Goal: Transaction & Acquisition: Book appointment/travel/reservation

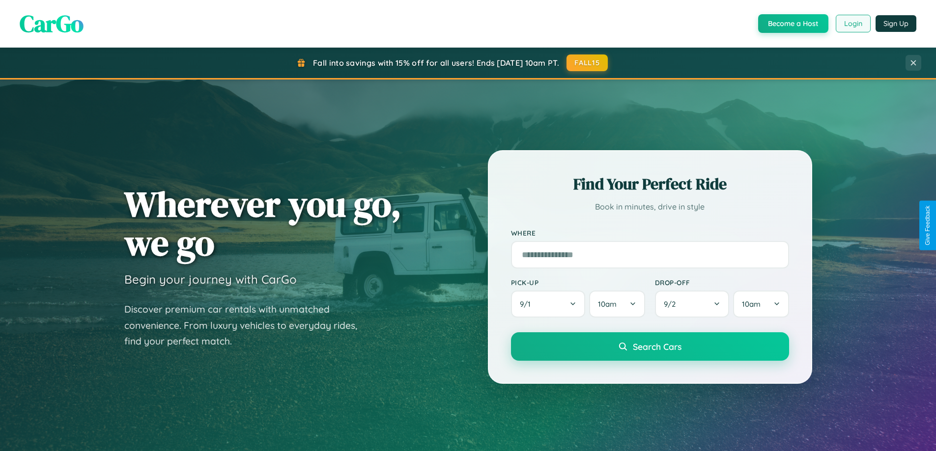
click at [852, 24] on button "Login" at bounding box center [853, 24] width 35 height 18
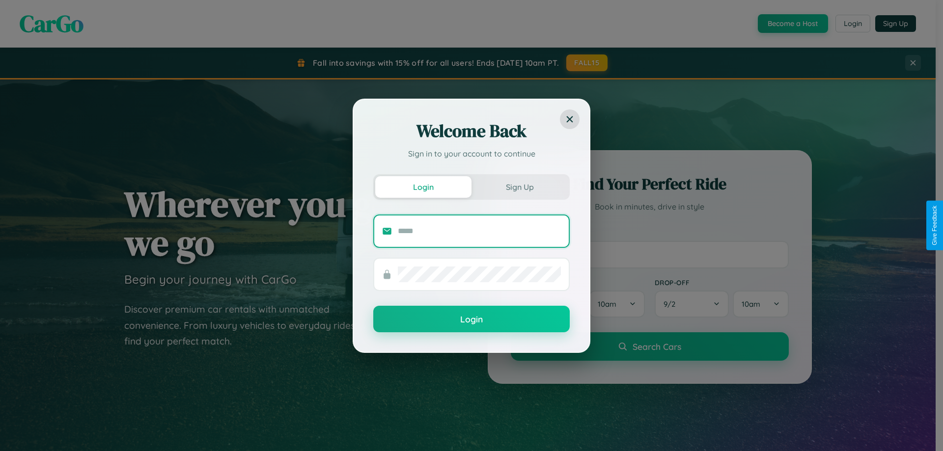
click at [479, 231] on input "text" at bounding box center [479, 232] width 163 height 16
type input "**********"
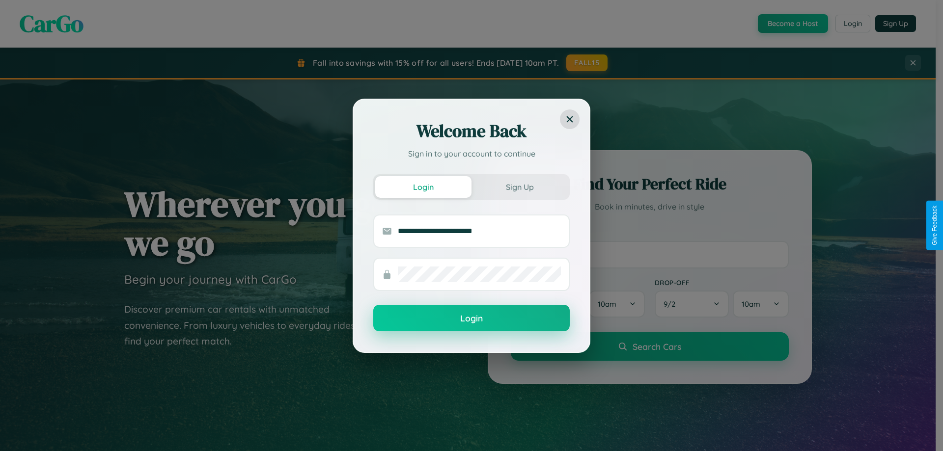
click at [472, 319] on button "Login" at bounding box center [471, 318] width 196 height 27
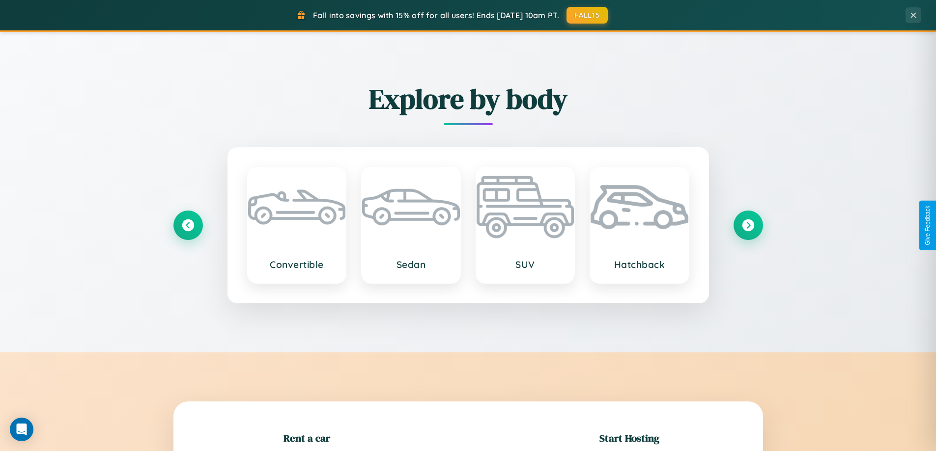
scroll to position [212, 0]
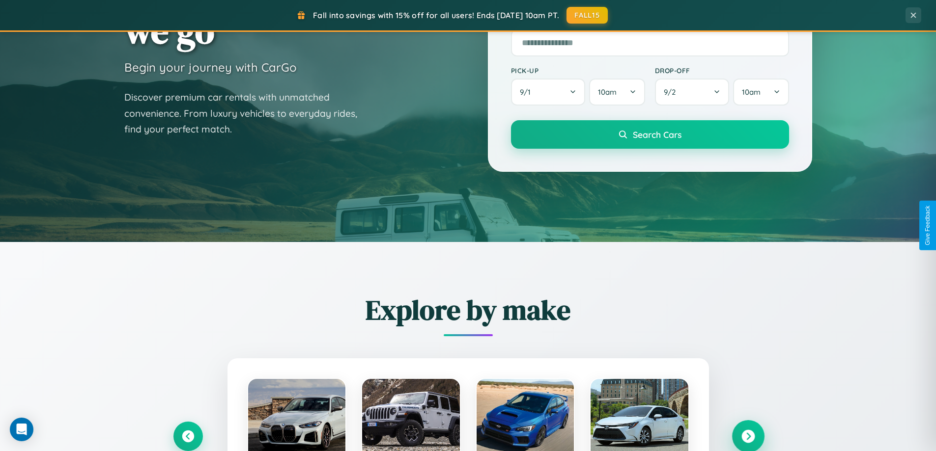
click at [748, 437] on icon at bounding box center [747, 436] width 13 height 13
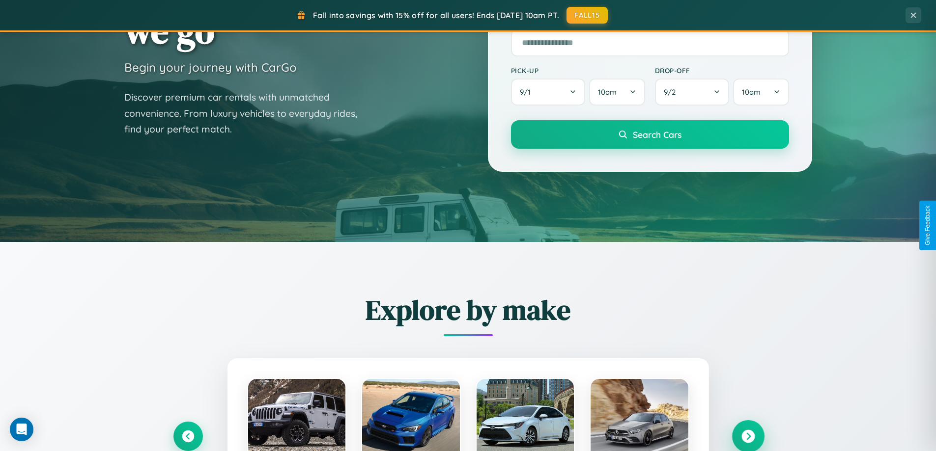
click at [748, 436] on icon at bounding box center [747, 436] width 13 height 13
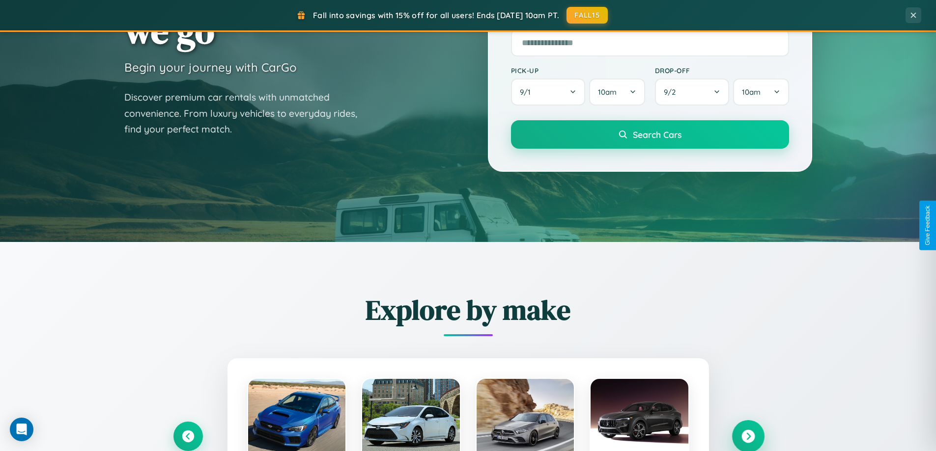
scroll to position [1890, 0]
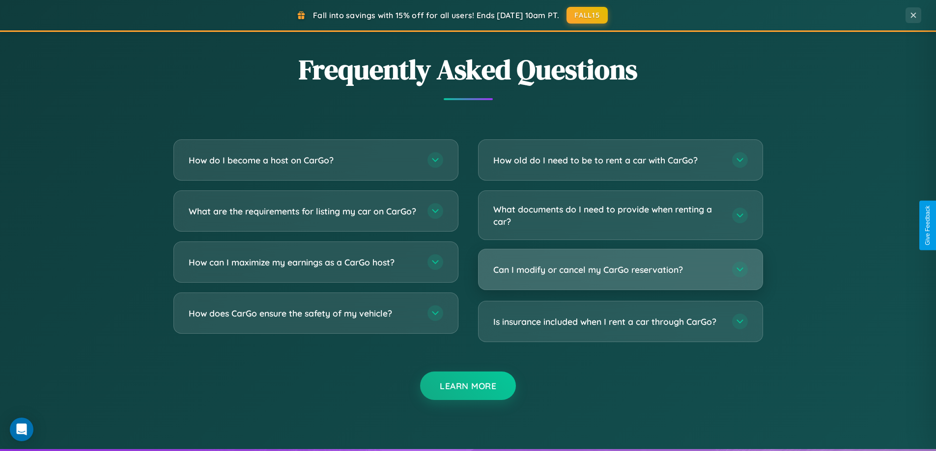
click at [620, 270] on h3 "Can I modify or cancel my CarGo reservation?" at bounding box center [607, 270] width 229 height 12
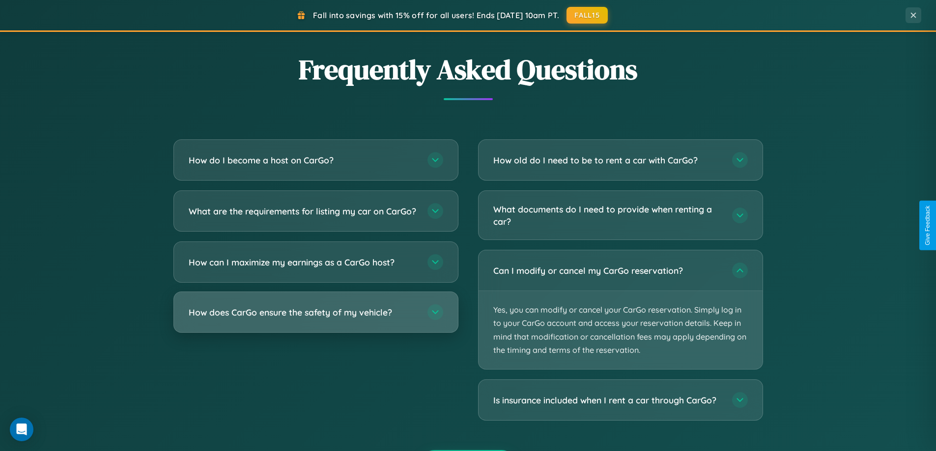
click at [315, 319] on h3 "How does CarGo ensure the safety of my vehicle?" at bounding box center [303, 313] width 229 height 12
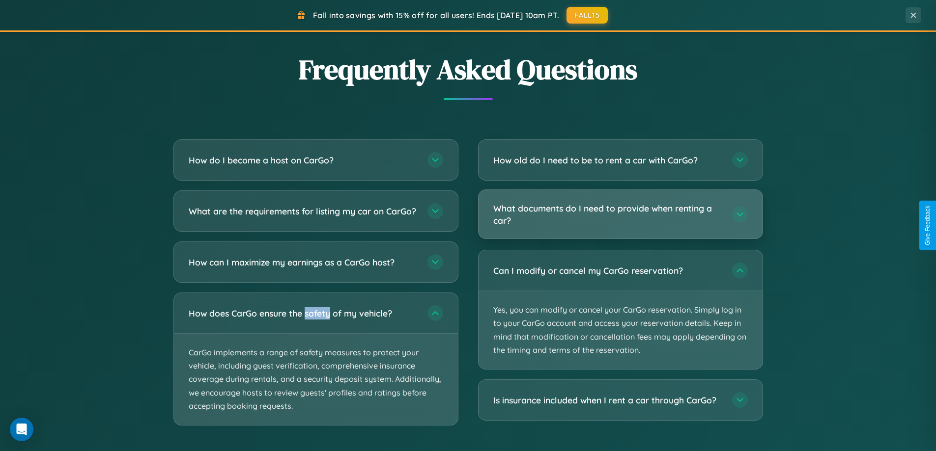
click at [620, 215] on h3 "What documents do I need to provide when renting a car?" at bounding box center [607, 214] width 229 height 24
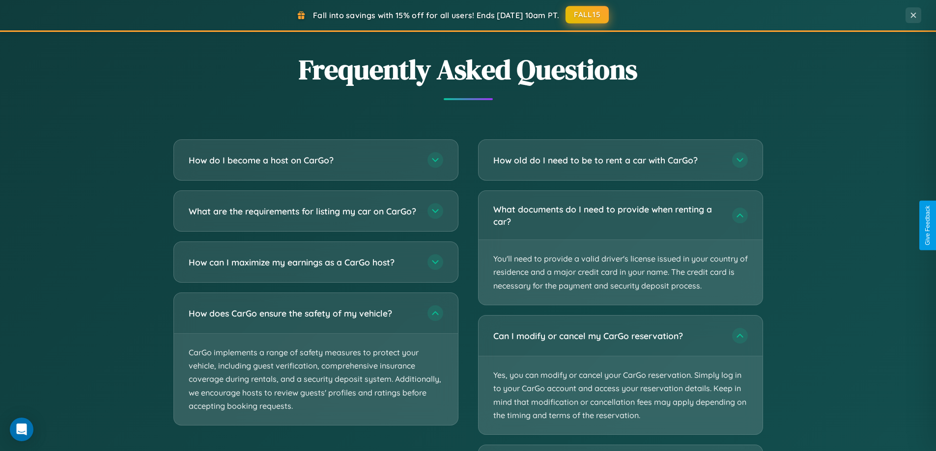
click at [588, 15] on button "FALL15" at bounding box center [586, 15] width 43 height 18
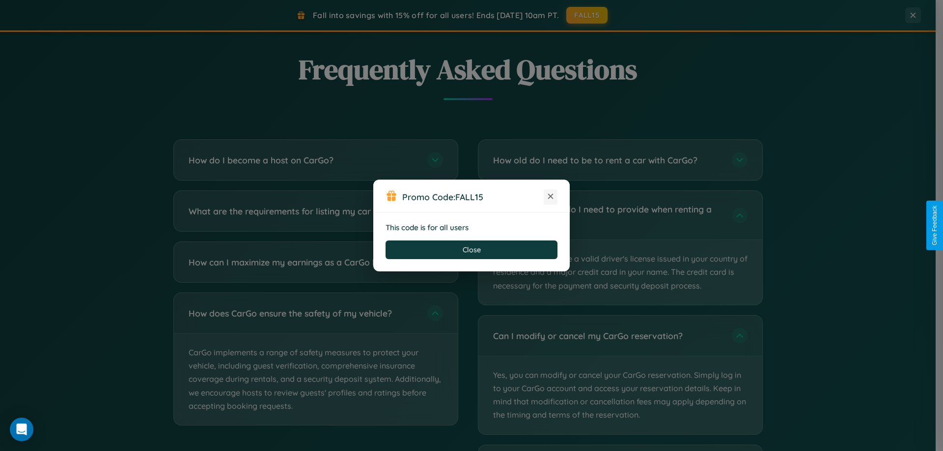
click at [551, 197] on icon at bounding box center [551, 197] width 10 height 10
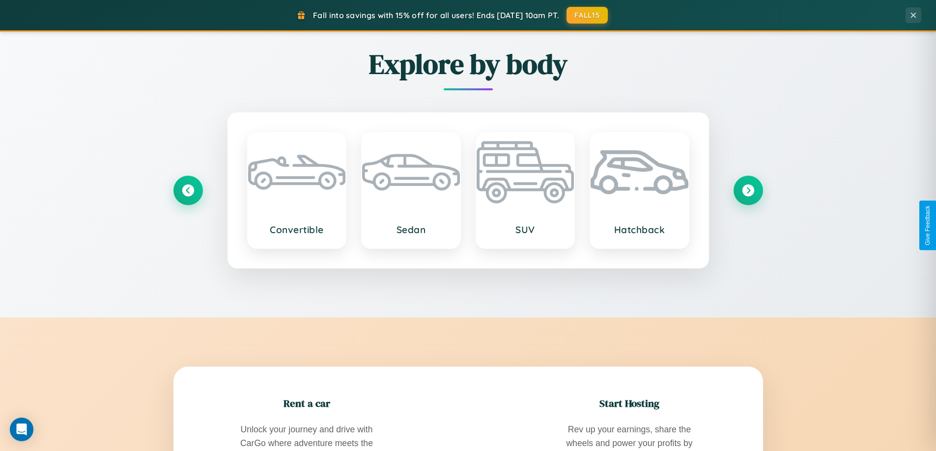
scroll to position [29, 0]
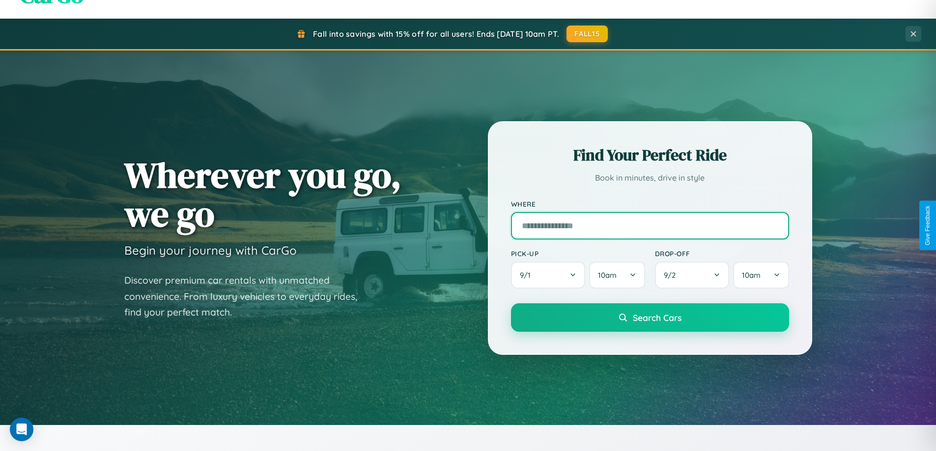
click at [649, 225] on input "text" at bounding box center [650, 226] width 278 height 28
type input "********"
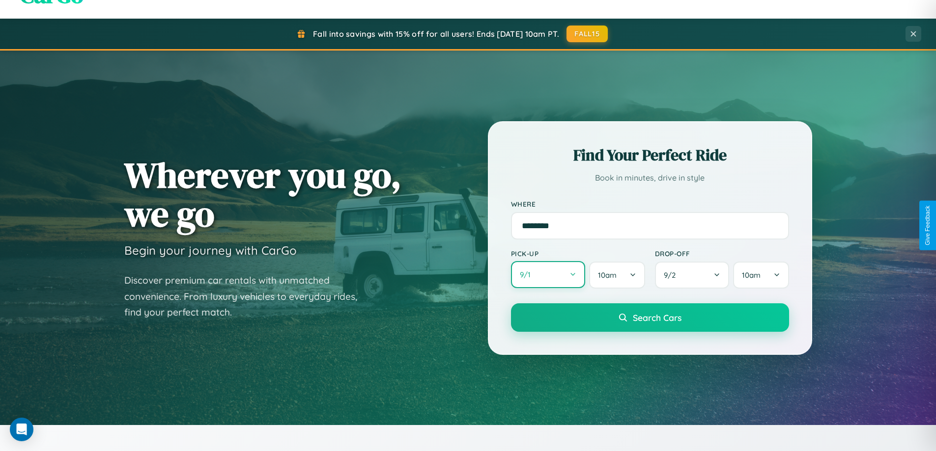
click at [548, 276] on button "9 / 1" at bounding box center [548, 274] width 75 height 27
select select "*"
select select "****"
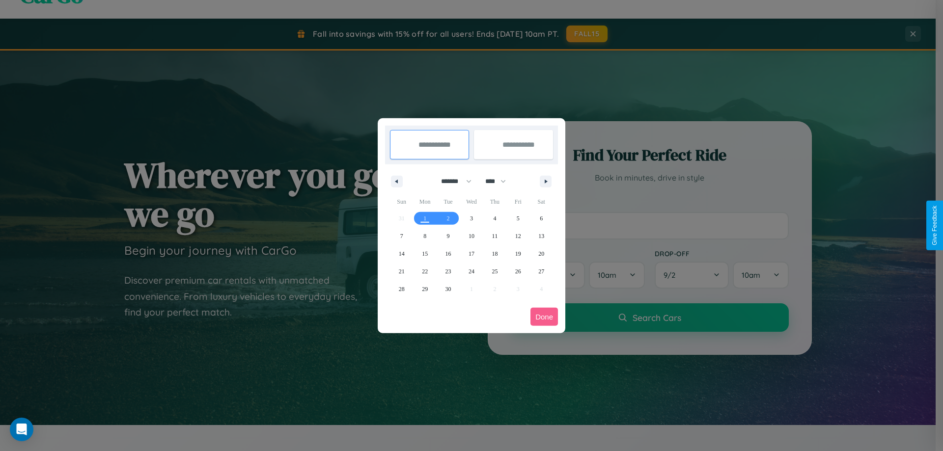
drag, startPoint x: 452, startPoint y: 181, endPoint x: 472, endPoint y: 197, distance: 25.2
click at [452, 181] on select "******* ******** ***** ***** *** **** **** ****** ********* ******* ******** **…" at bounding box center [455, 181] width 42 height 16
click at [495, 236] on span "11" at bounding box center [495, 236] width 6 height 18
type input "**********"
click at [518, 253] on span "19" at bounding box center [518, 254] width 6 height 18
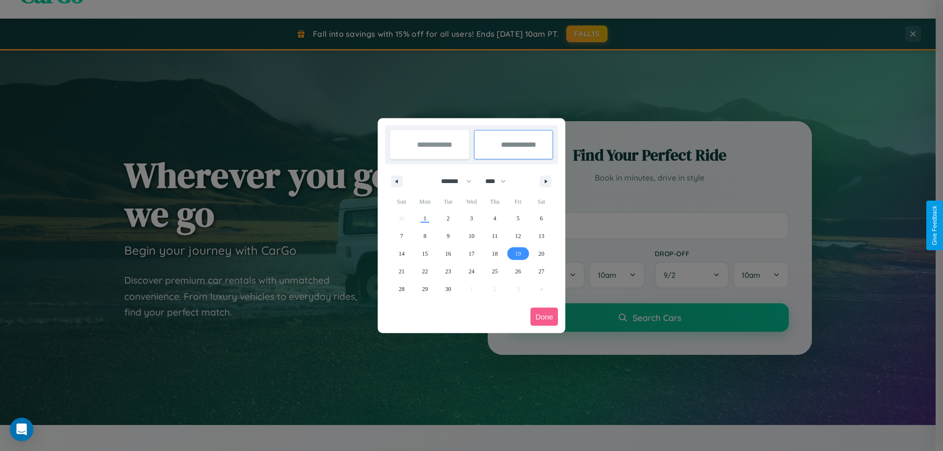
type input "**********"
click at [544, 317] on button "Done" at bounding box center [545, 317] width 28 height 18
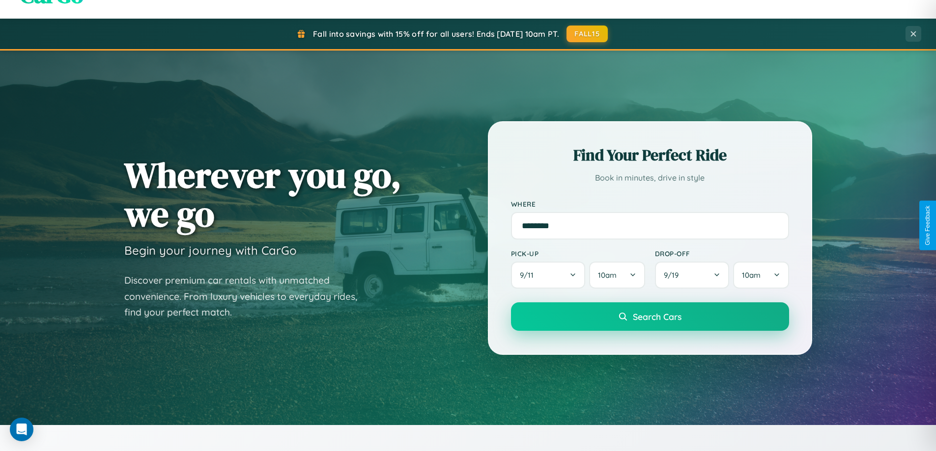
click at [649, 317] on span "Search Cars" at bounding box center [657, 316] width 49 height 11
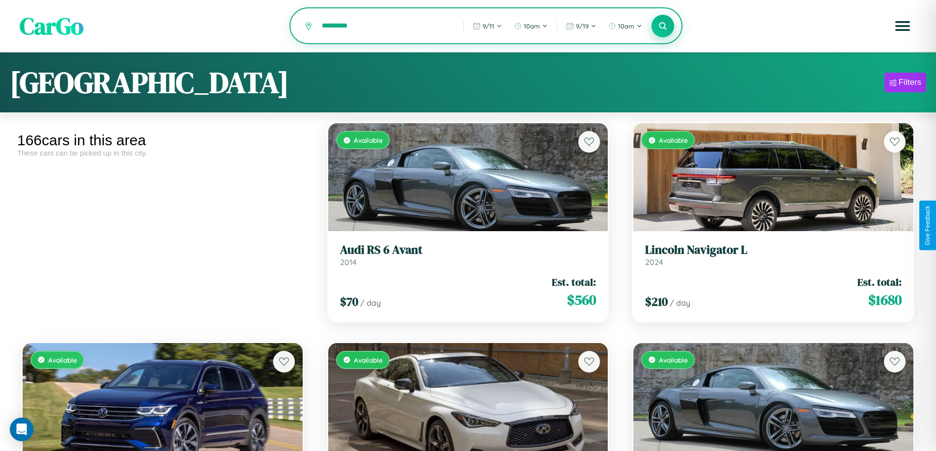
type input "*********"
click at [663, 27] on icon at bounding box center [662, 25] width 9 height 9
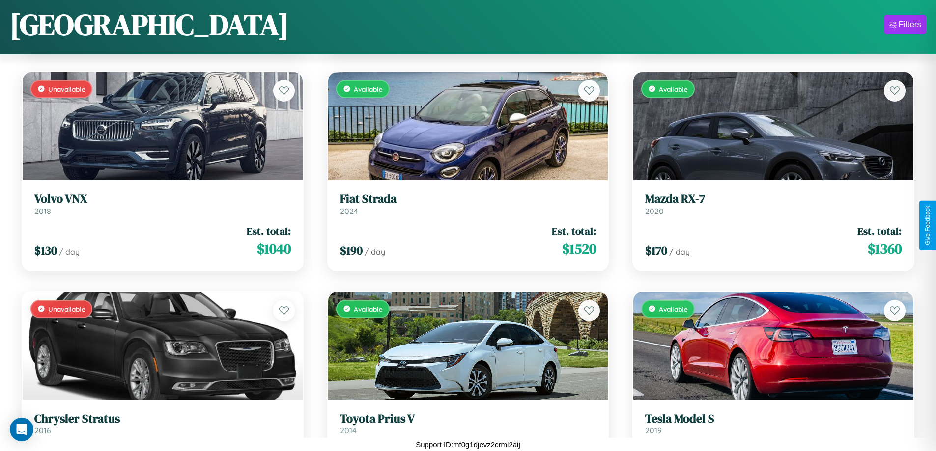
scroll to position [3878, 0]
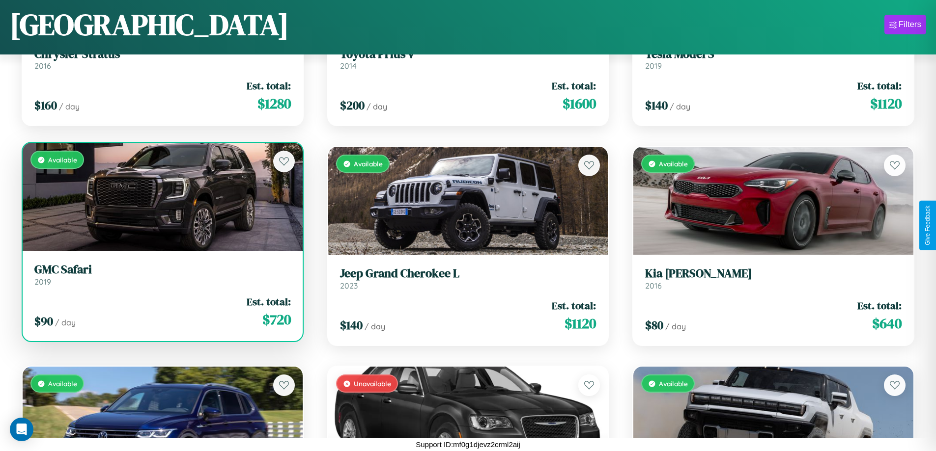
click at [161, 277] on link "GMC Safari 2019" at bounding box center [162, 275] width 256 height 24
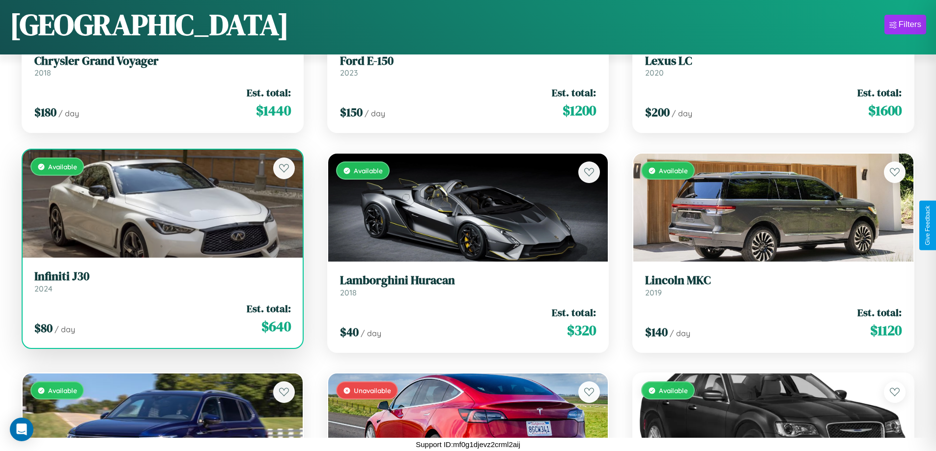
scroll to position [10257, 0]
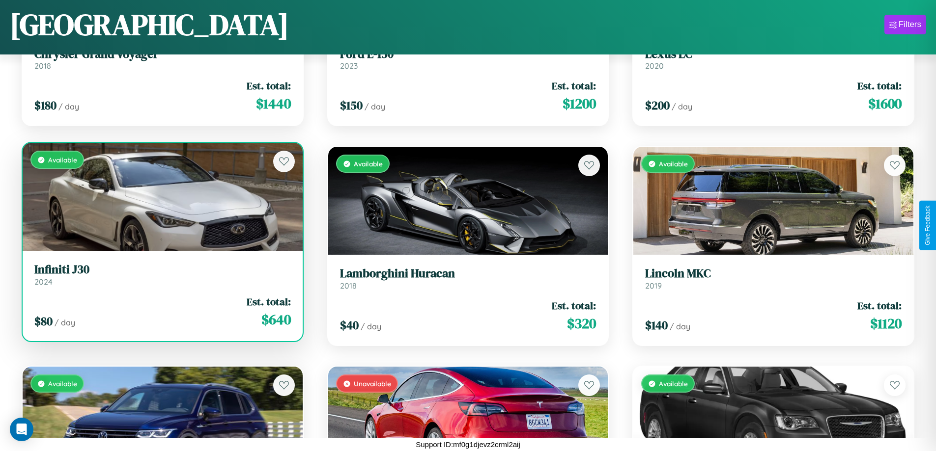
click at [161, 316] on div "$ 80 / day Est. total: $ 640" at bounding box center [162, 312] width 256 height 35
click at [161, 312] on div "$ 80 / day Est. total: $ 640" at bounding box center [162, 312] width 256 height 35
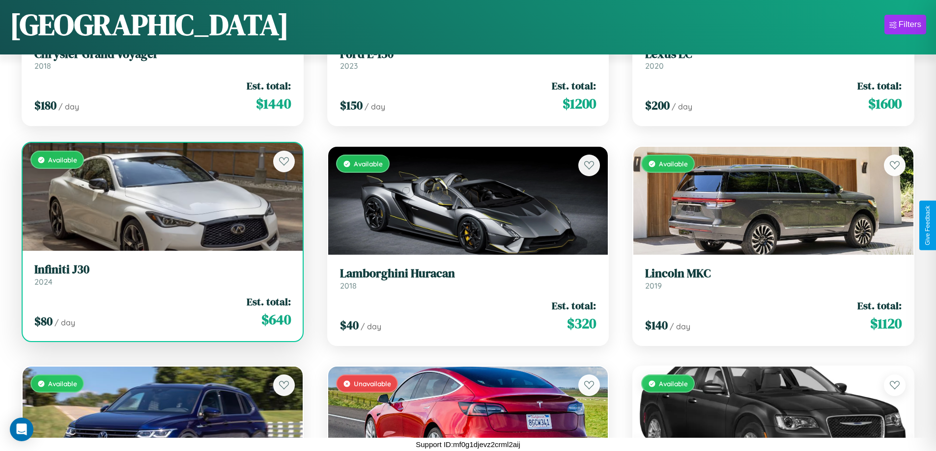
click at [161, 312] on div "$ 80 / day Est. total: $ 640" at bounding box center [162, 312] width 256 height 35
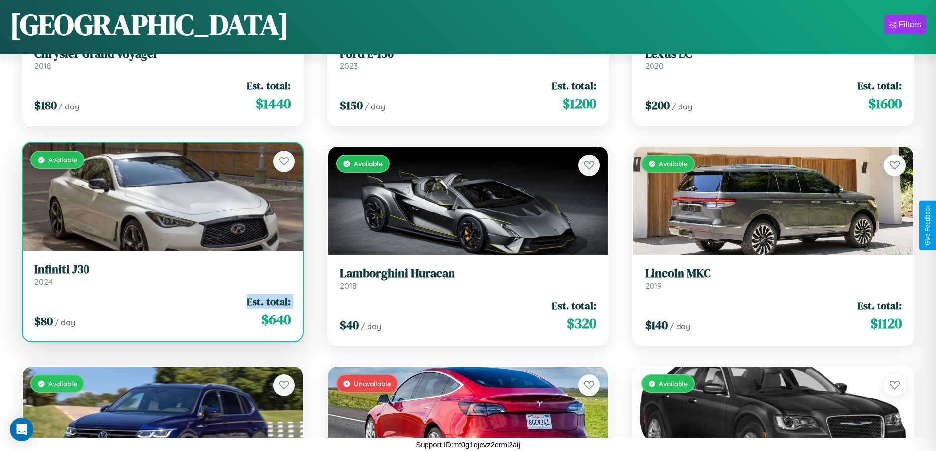
click at [161, 312] on div "$ 80 / day Est. total: $ 640" at bounding box center [162, 312] width 256 height 35
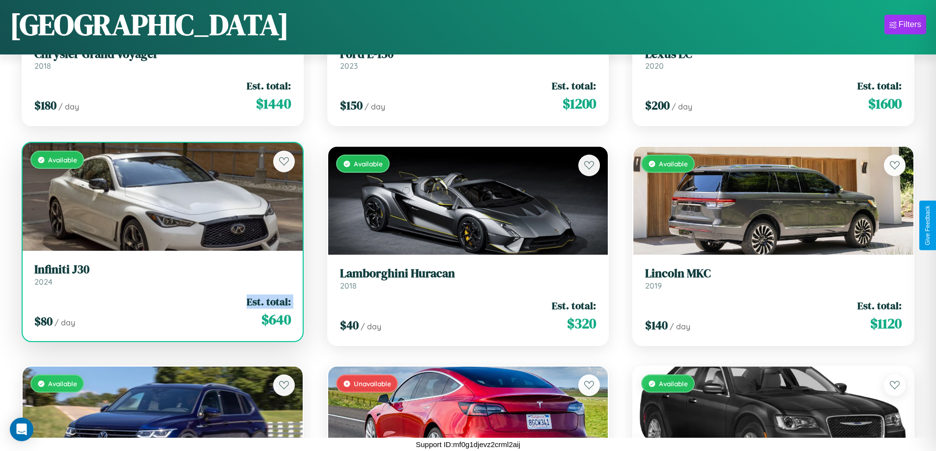
click at [161, 312] on div "$ 80 / day Est. total: $ 640" at bounding box center [162, 312] width 256 height 35
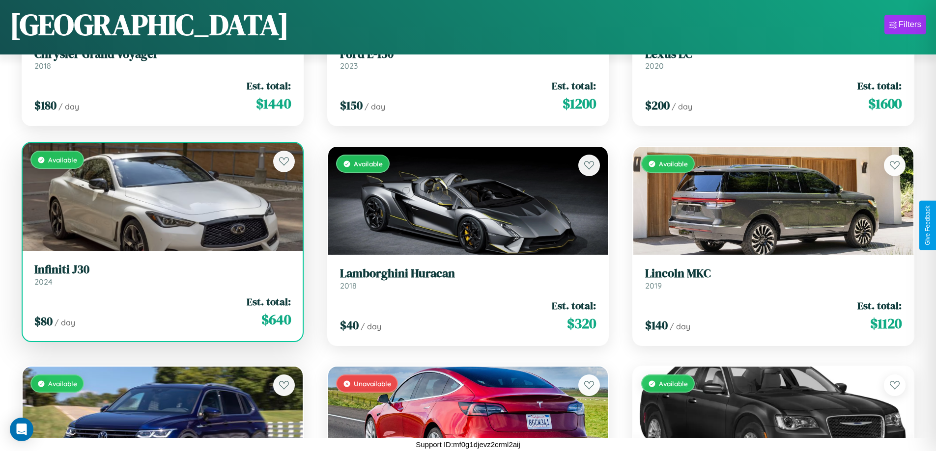
click at [161, 312] on div "$ 80 / day Est. total: $ 640" at bounding box center [162, 312] width 256 height 35
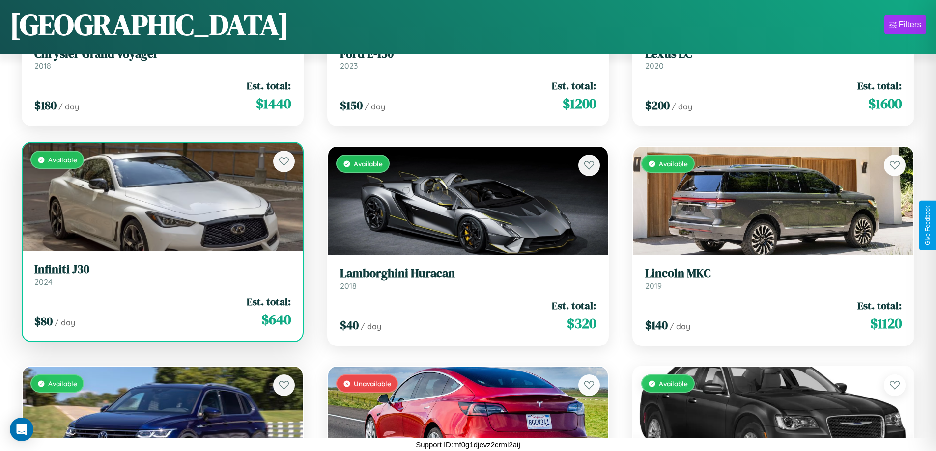
click at [161, 275] on h3 "Infiniti J30" at bounding box center [162, 270] width 256 height 14
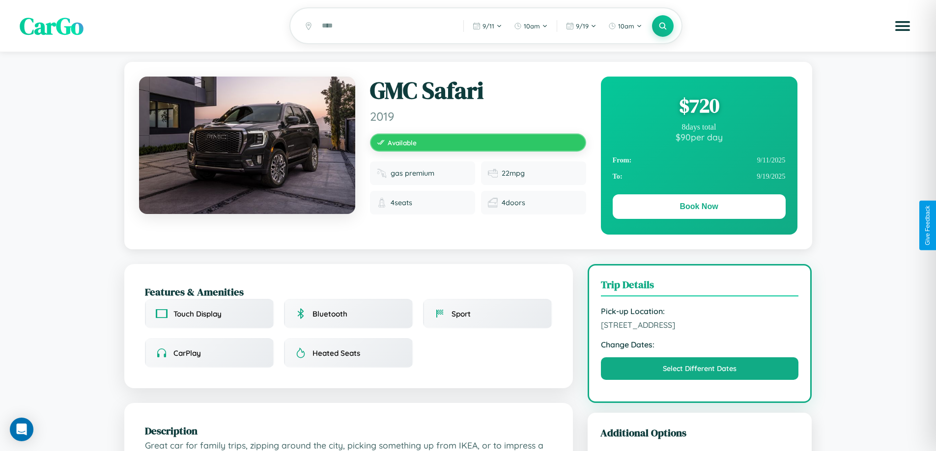
scroll to position [255, 0]
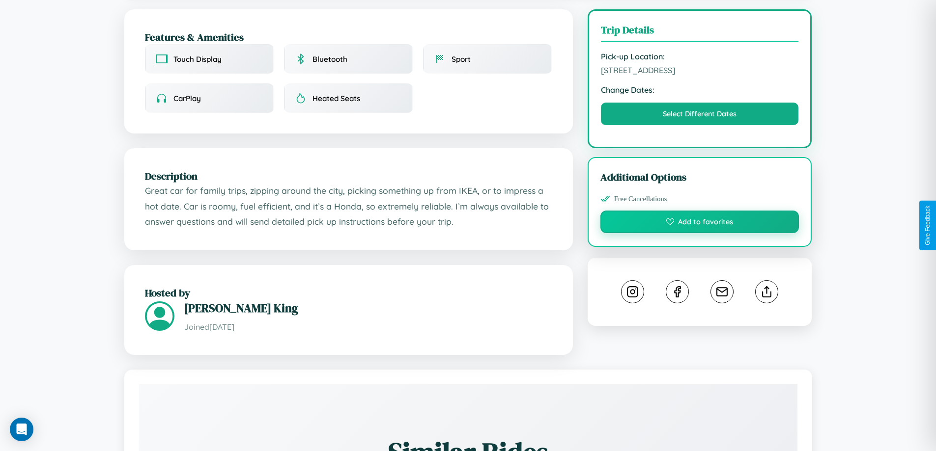
click at [700, 225] on button "Add to favorites" at bounding box center [699, 222] width 199 height 23
